Goal: Navigation & Orientation: Go to known website

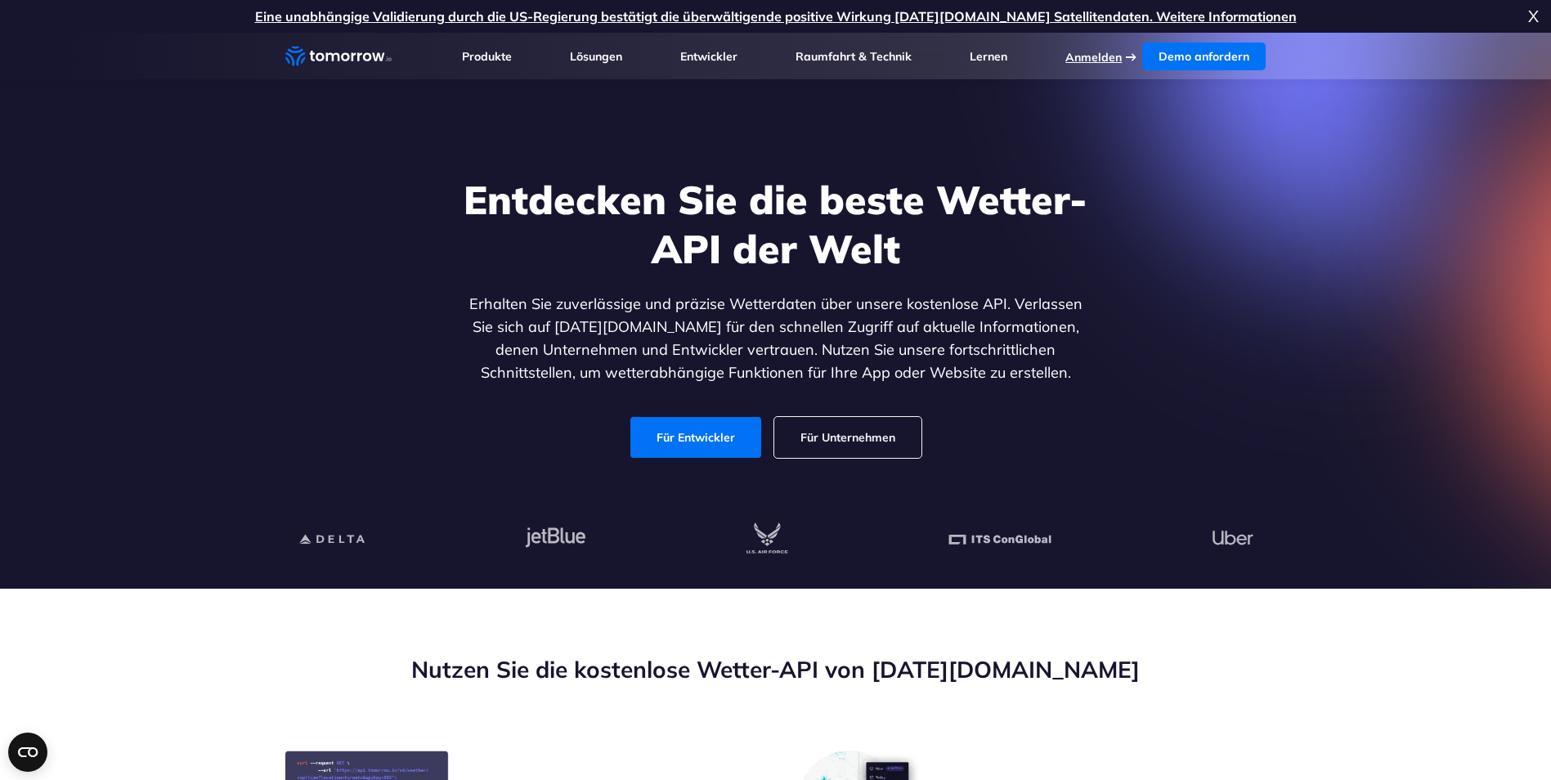
click at [1099, 56] on link "Anmelden" at bounding box center [1093, 57] width 56 height 15
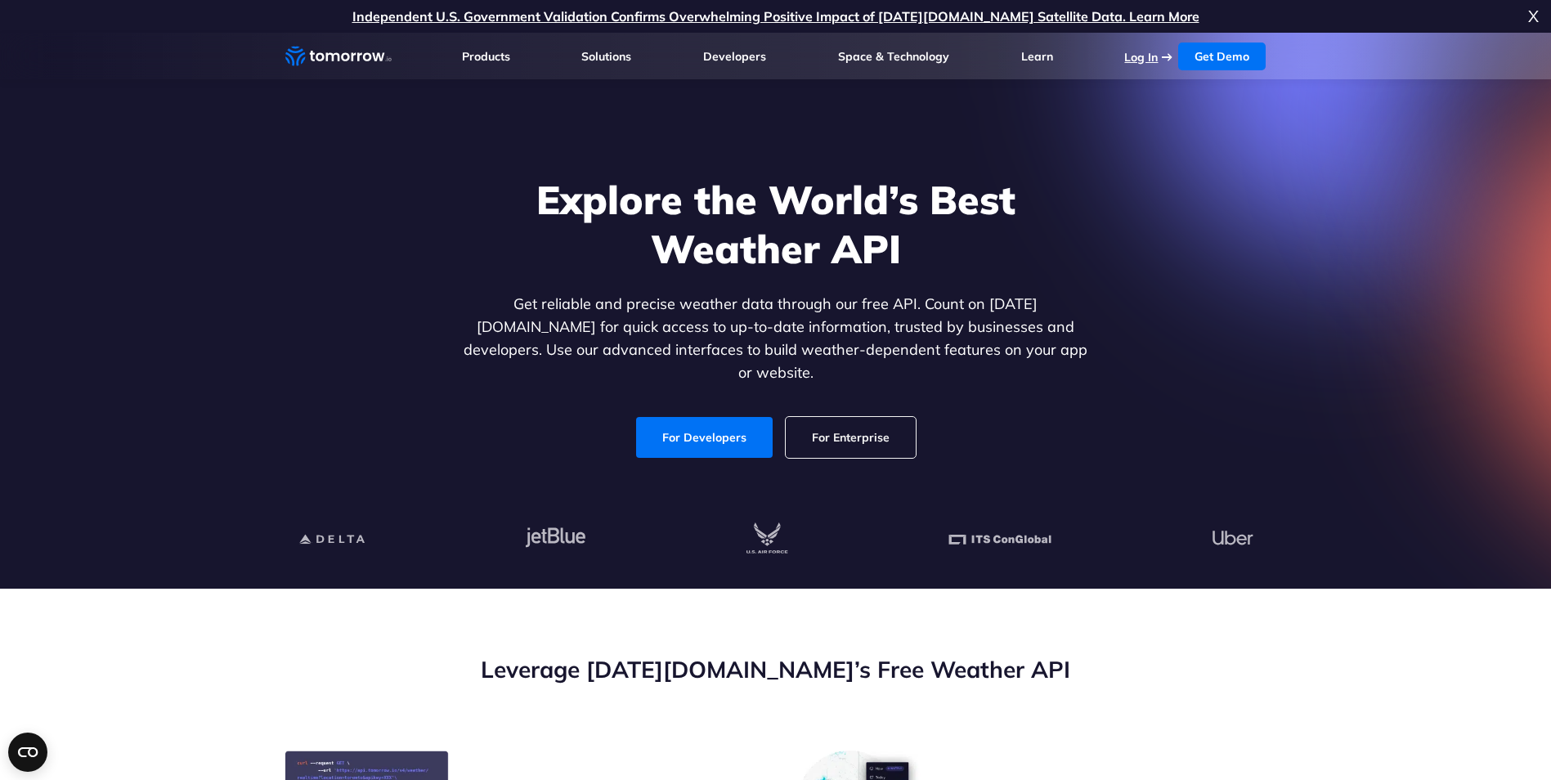
click at [1136, 53] on link "Log In" at bounding box center [1141, 57] width 34 height 15
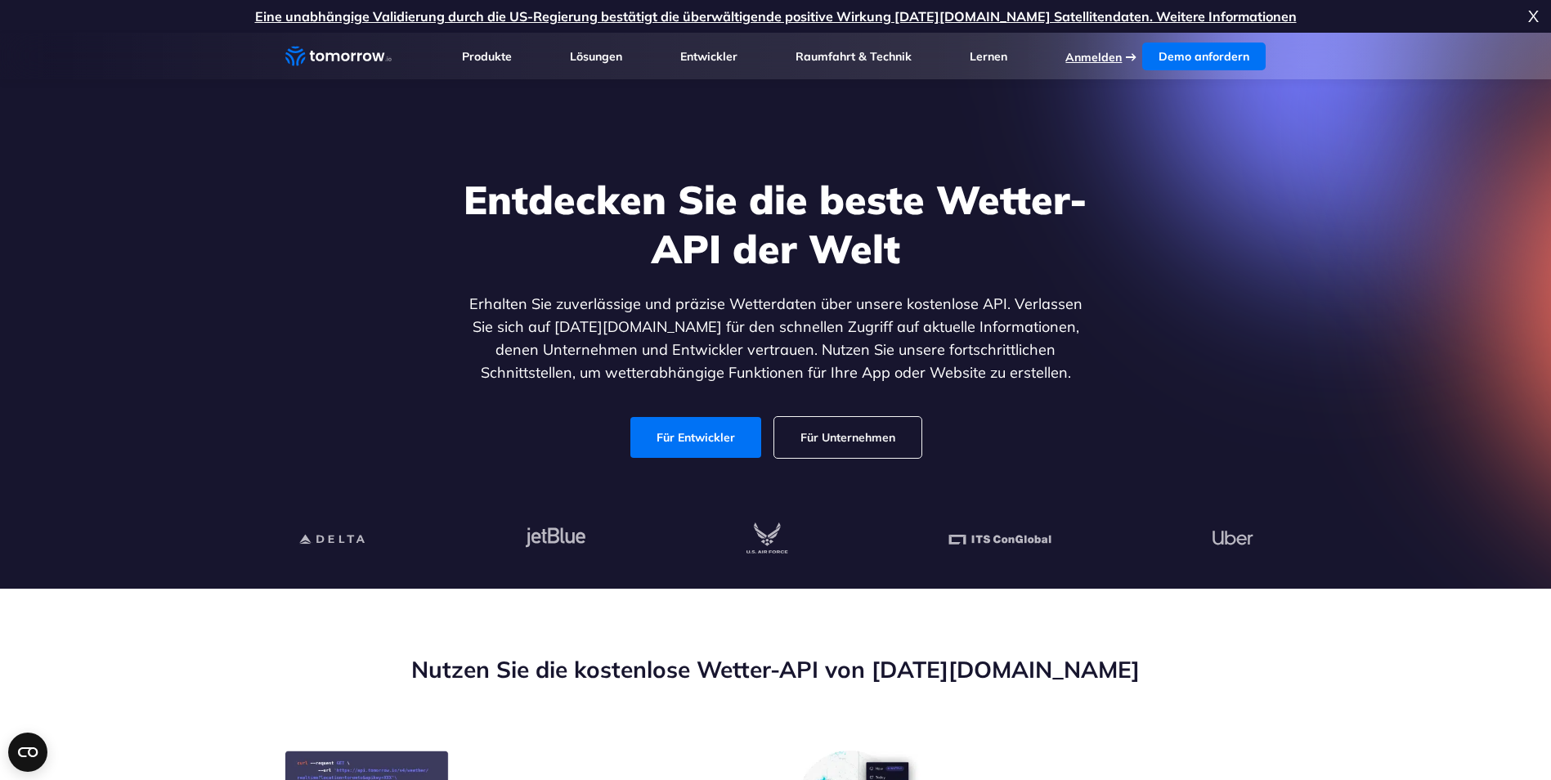
click at [1103, 56] on link "Anmelden" at bounding box center [1093, 57] width 56 height 15
click at [1098, 20] on link "Eine unabhängige Validierung durch die US-Regierung bestätigt die überwältigend…" at bounding box center [776, 16] width 1042 height 16
